Goal: Transaction & Acquisition: Purchase product/service

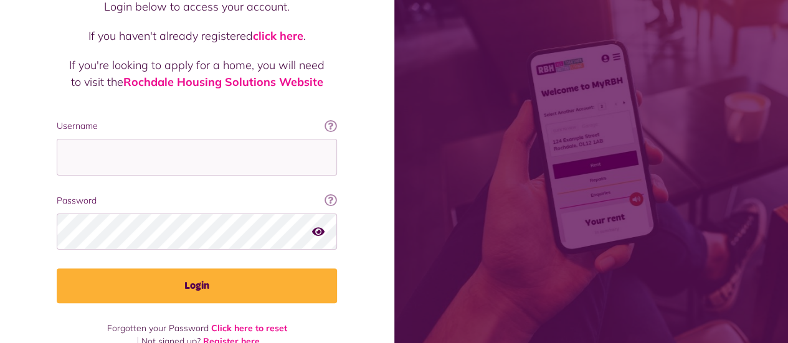
scroll to position [135, 0]
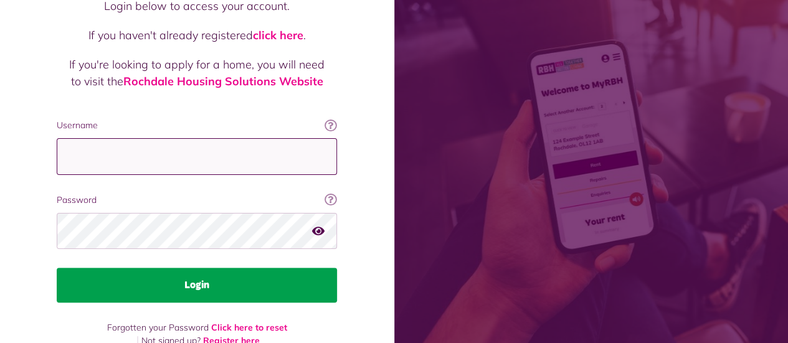
type input "**********"
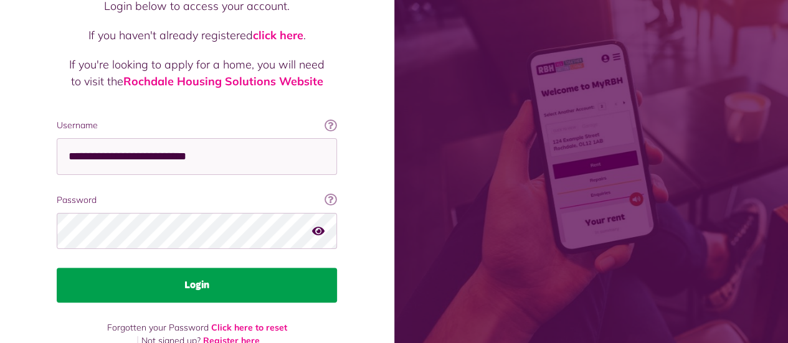
click at [207, 268] on button "Login" at bounding box center [197, 285] width 280 height 35
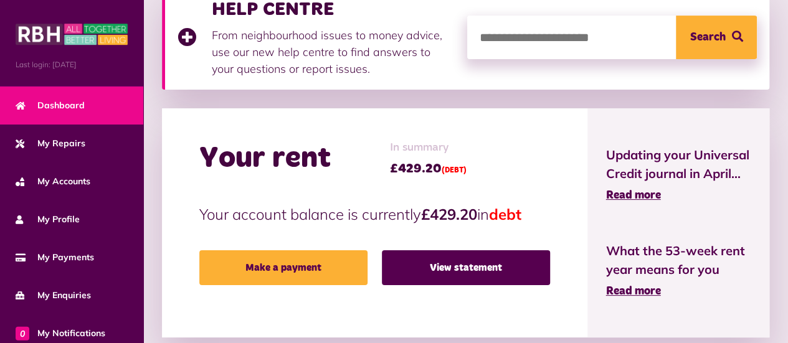
scroll to position [207, 0]
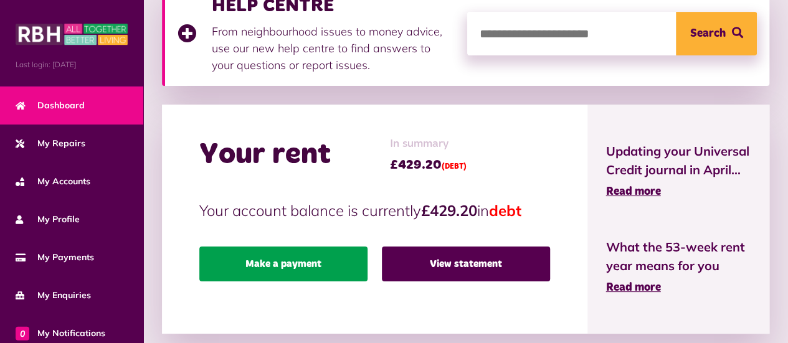
click at [298, 257] on link "Make a payment" at bounding box center [283, 264] width 168 height 35
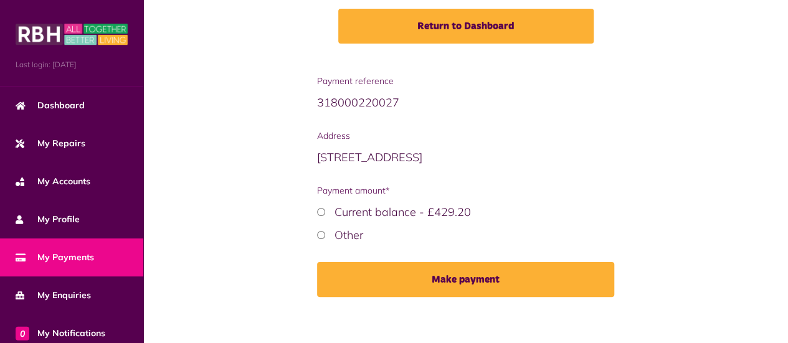
scroll to position [206, 0]
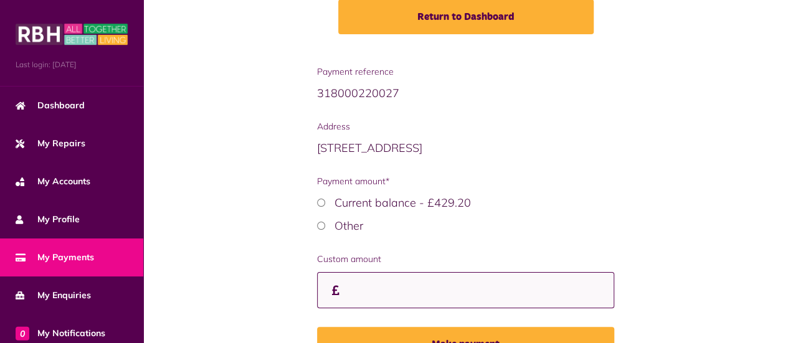
click at [364, 293] on input "Custom amount" at bounding box center [466, 290] width 298 height 37
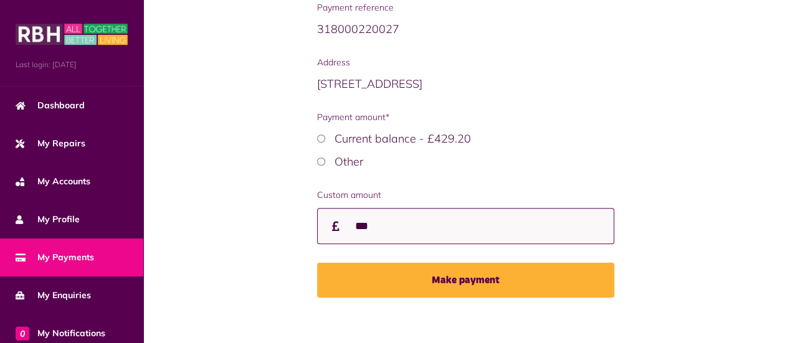
scroll to position [280, 0]
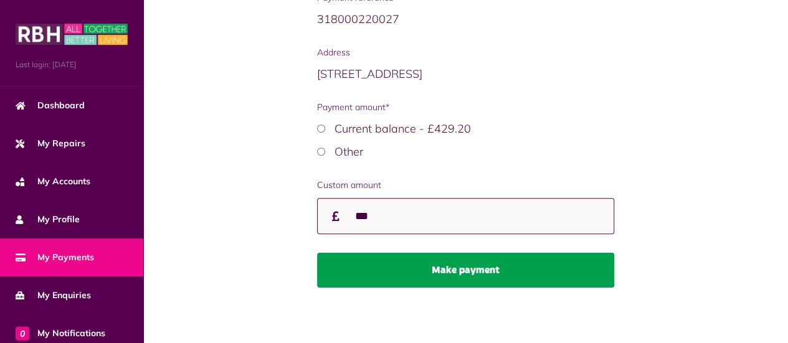
type input "***"
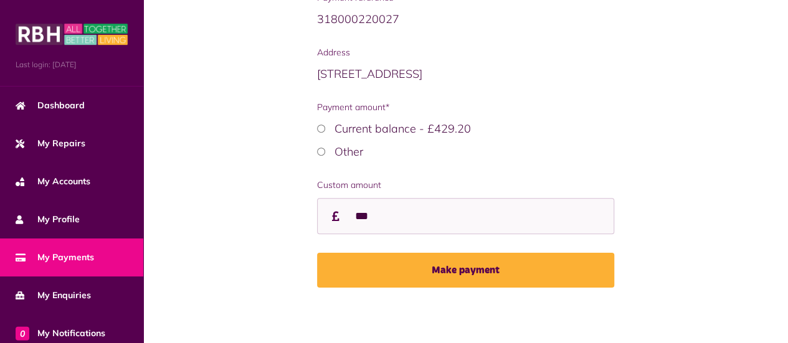
click at [460, 267] on button "Make payment" at bounding box center [466, 270] width 298 height 35
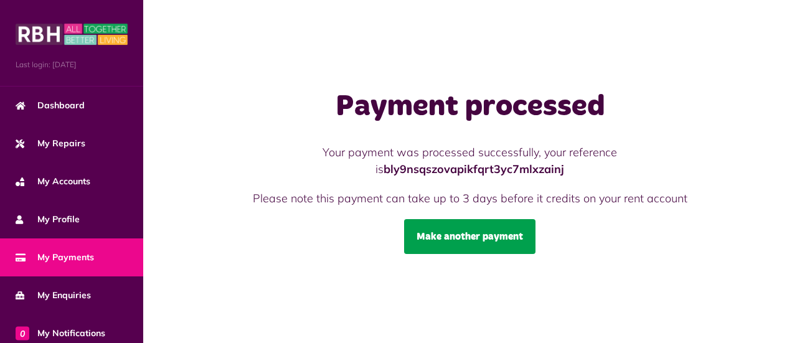
click at [498, 235] on link "Make another payment" at bounding box center [469, 236] width 131 height 35
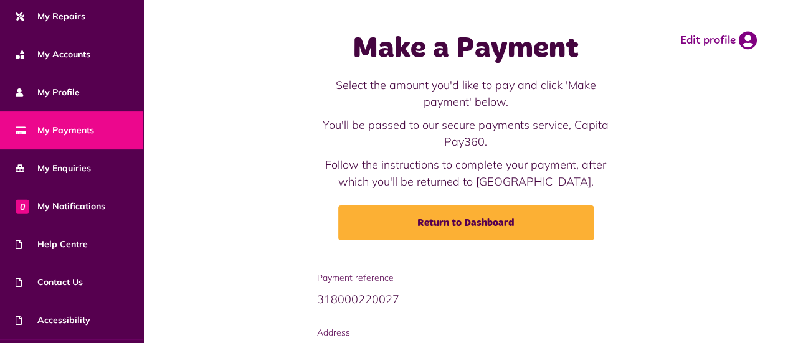
scroll to position [159, 0]
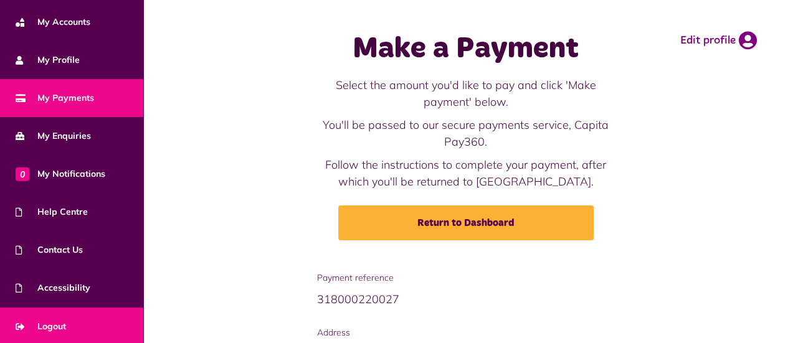
click at [57, 324] on span "Logout" at bounding box center [41, 326] width 50 height 13
